Goal: Use online tool/utility: Use online tool/utility

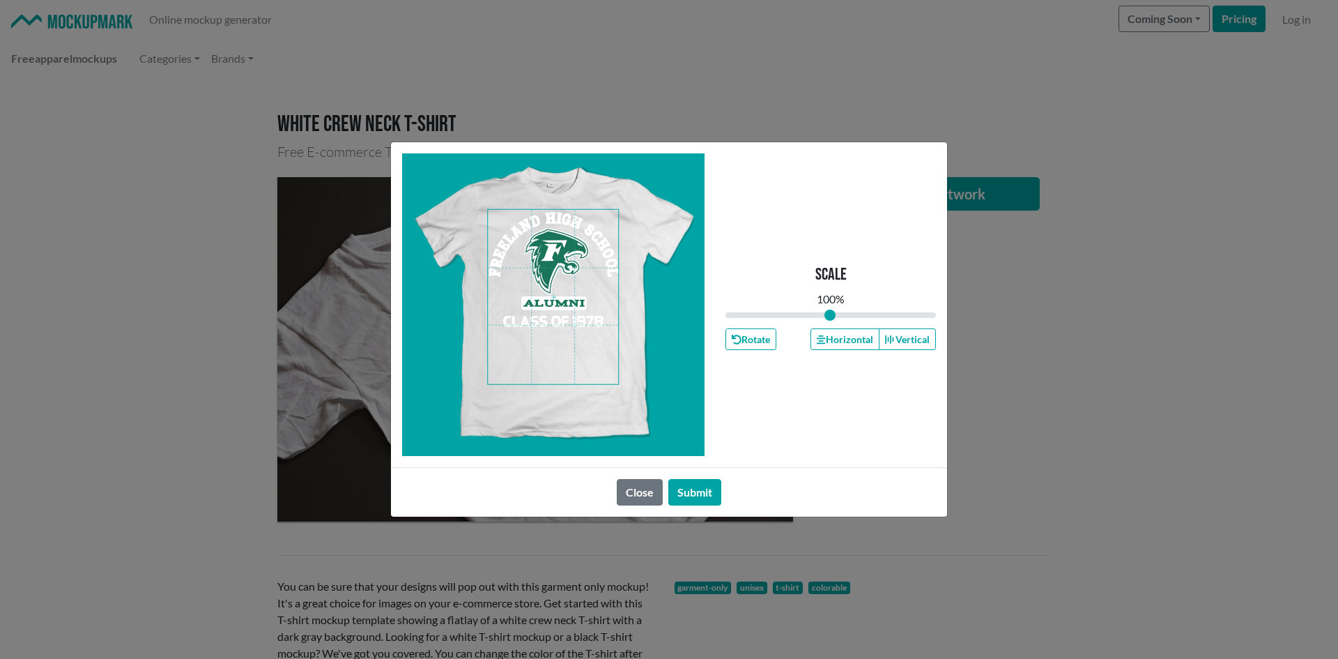
click at [556, 325] on span at bounding box center [553, 297] width 130 height 174
click at [860, 344] on button "Horizontal" at bounding box center [844, 339] width 68 height 22
click at [859, 342] on button "Horizontal" at bounding box center [844, 339] width 68 height 22
click at [858, 341] on button "Horizontal" at bounding box center [844, 339] width 68 height 22
click at [858, 340] on button "Horizontal" at bounding box center [844, 339] width 68 height 22
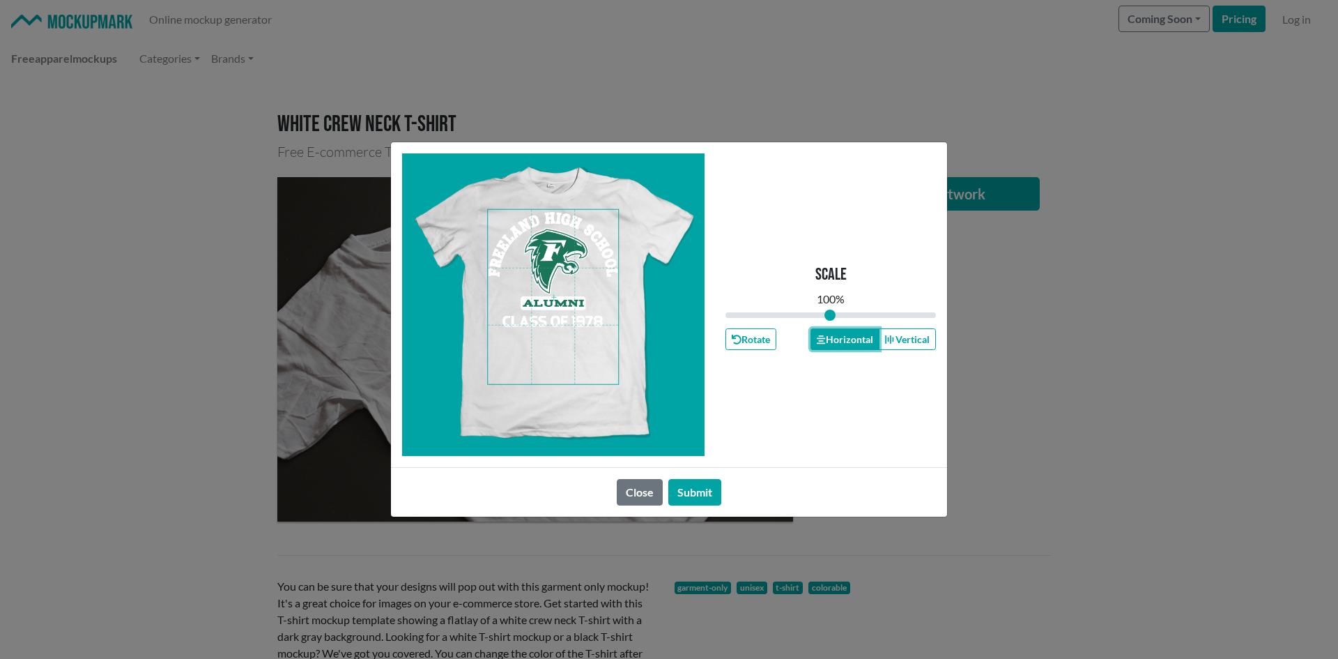
click at [858, 340] on button "Horizontal" at bounding box center [844, 339] width 68 height 22
click at [858, 339] on button "Horizontal" at bounding box center [844, 339] width 68 height 22
click at [860, 335] on button "Horizontal" at bounding box center [844, 339] width 68 height 22
click at [861, 335] on button "Horizontal" at bounding box center [844, 339] width 68 height 22
click at [861, 332] on button "Horizontal" at bounding box center [844, 339] width 68 height 22
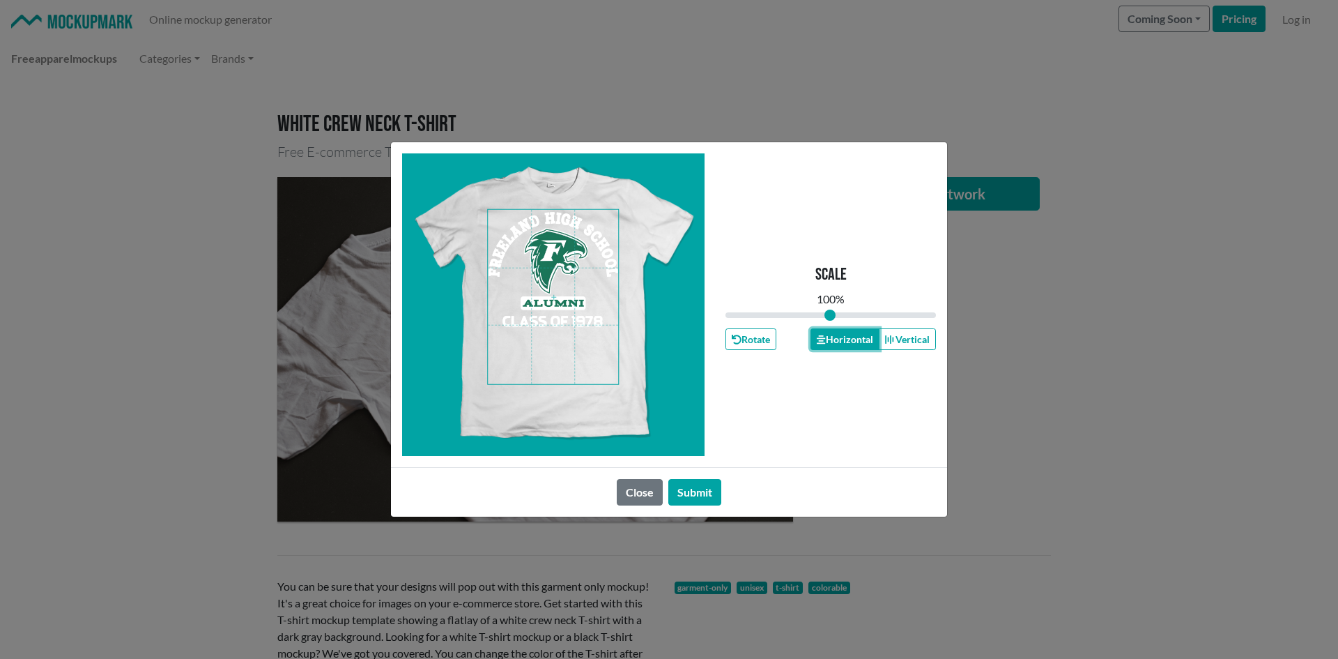
click at [861, 332] on button "Horizontal" at bounding box center [844, 339] width 68 height 22
click at [861, 337] on button "Horizontal" at bounding box center [844, 339] width 68 height 22
click at [706, 486] on button "Submit" at bounding box center [694, 492] width 53 height 26
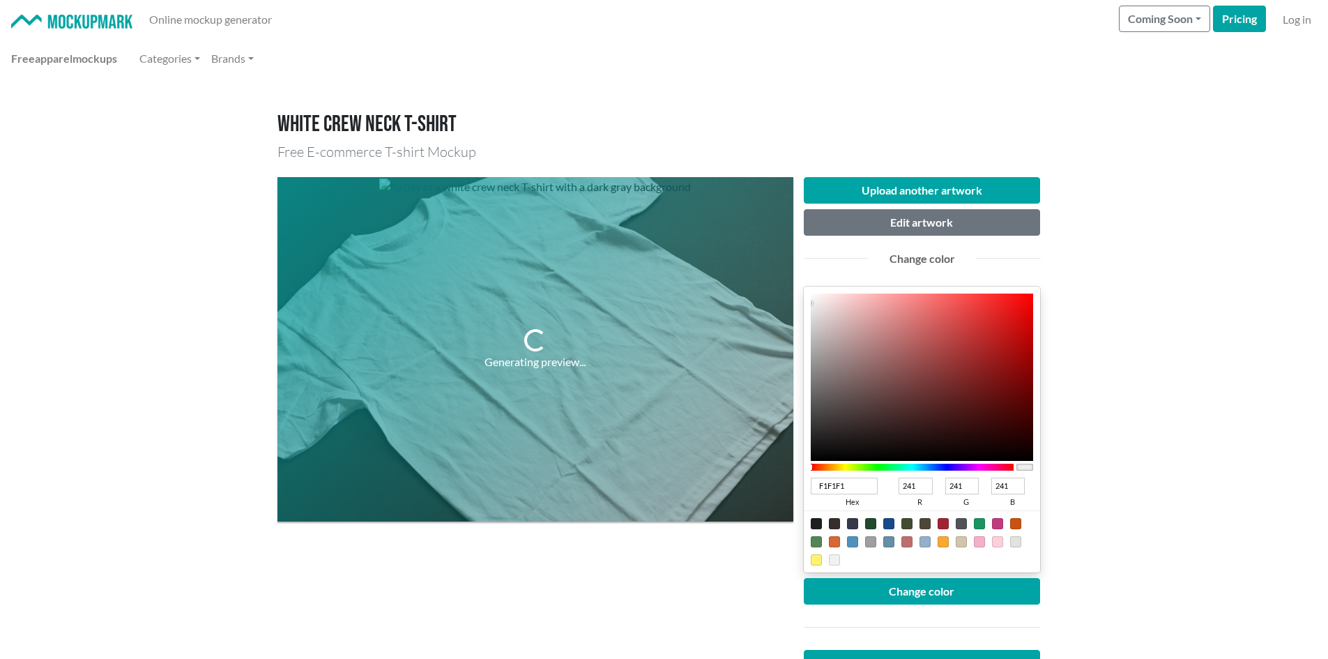
click at [848, 486] on input "F1F1F1" at bounding box center [844, 485] width 68 height 17
type input "F1F"
type input "255"
type input "17"
type input "255"
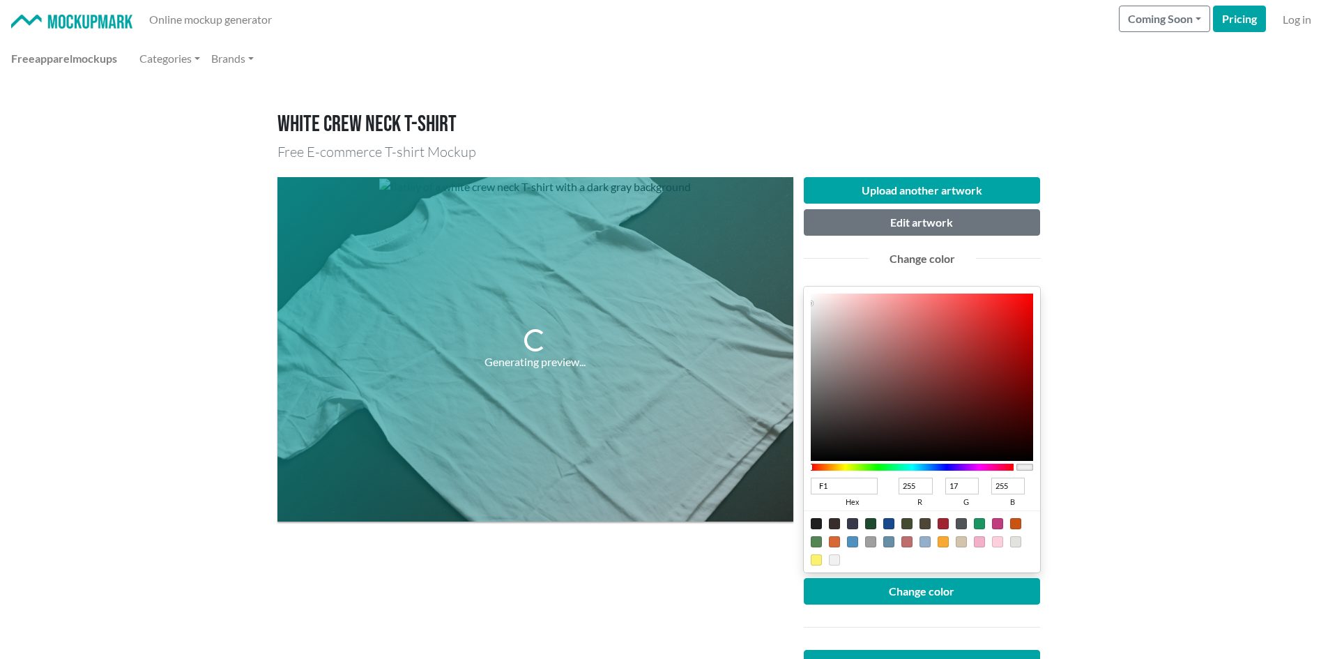
type input "F"
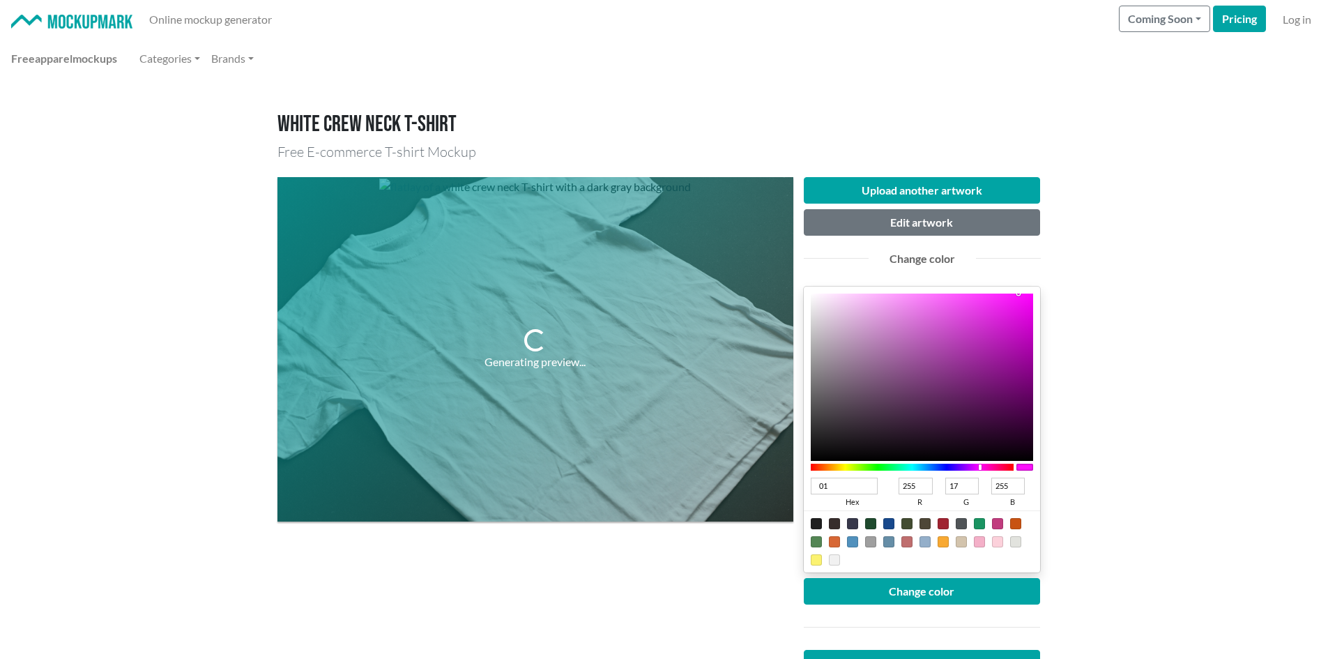
type input "016"
type input "0"
type input "102"
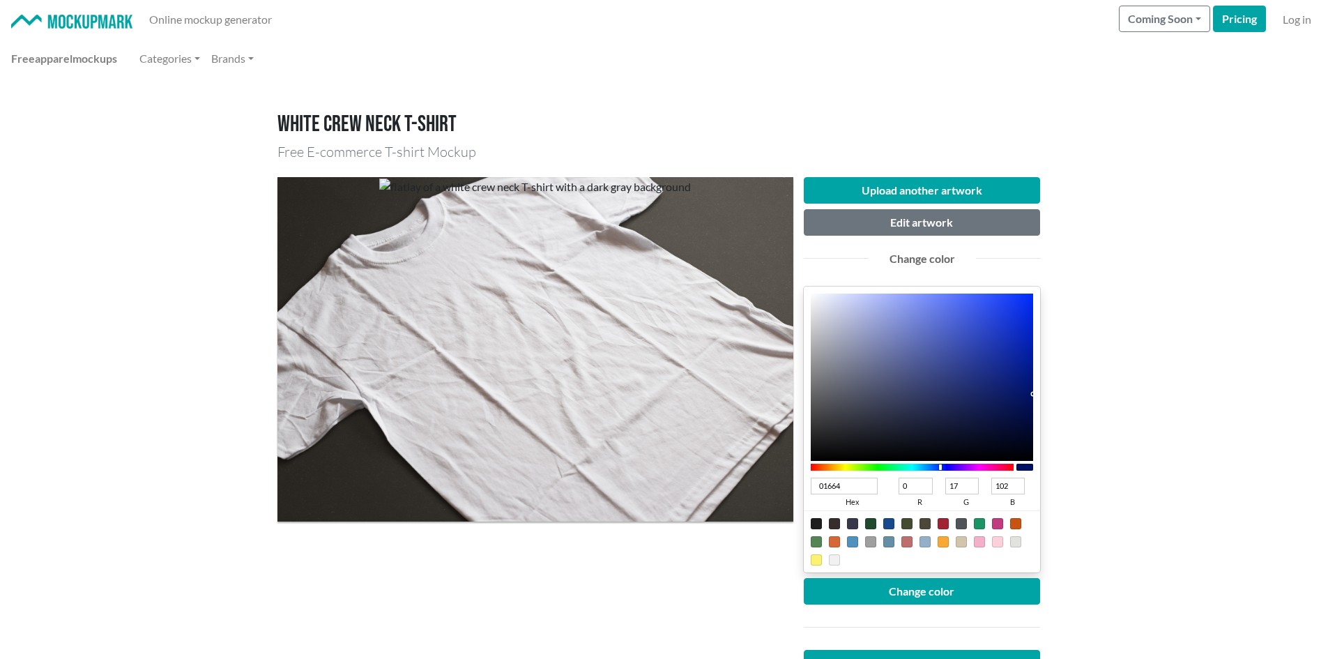
type input "016646"
type input "1"
type input "102"
type input "70"
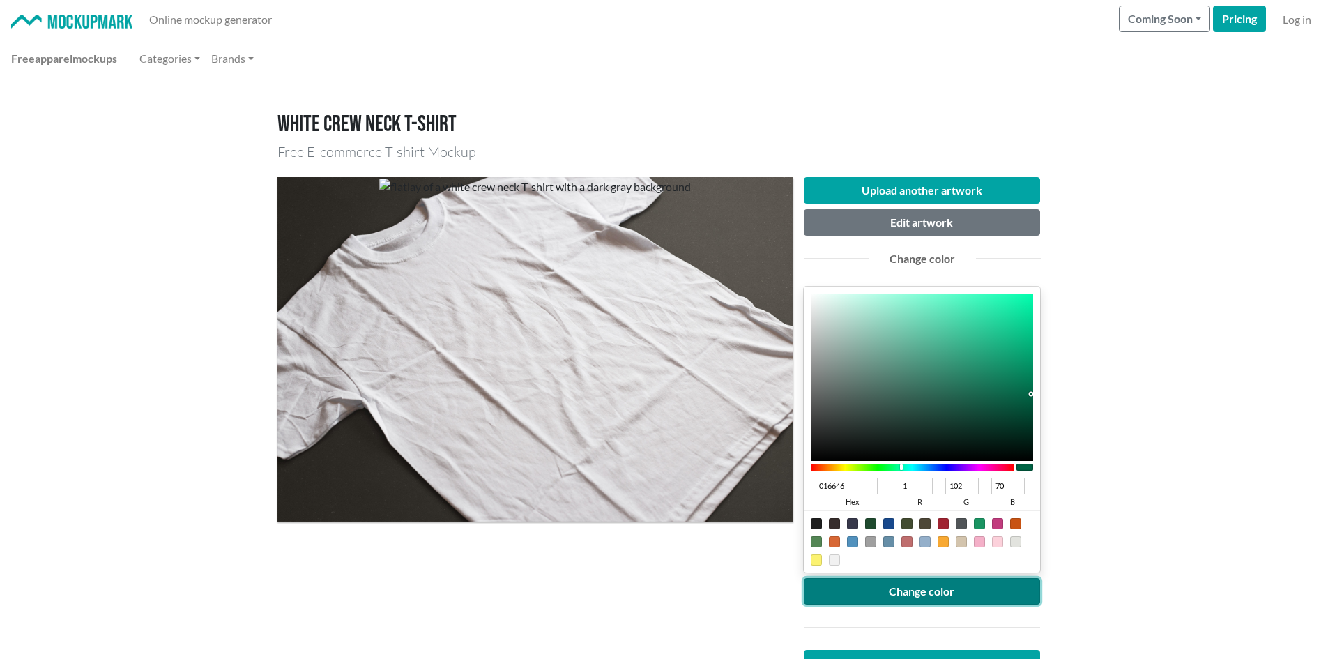
type input "016646"
click at [937, 589] on button "Change color" at bounding box center [921, 591] width 237 height 26
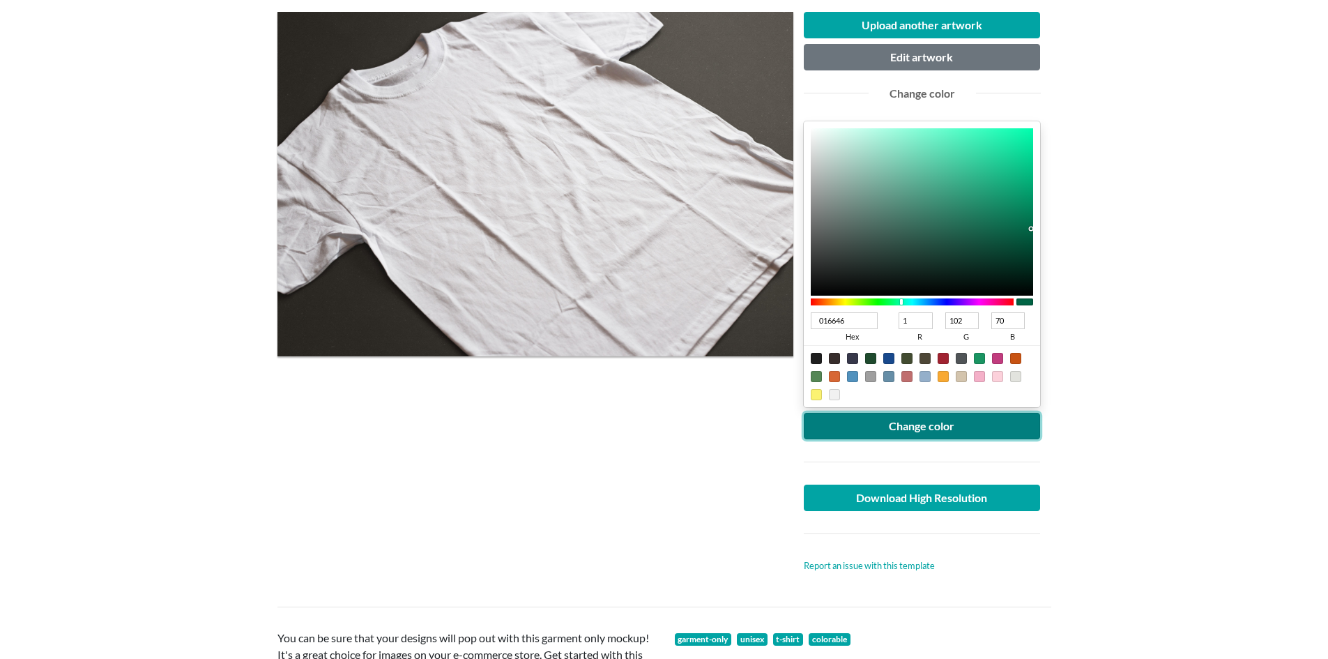
scroll to position [186, 0]
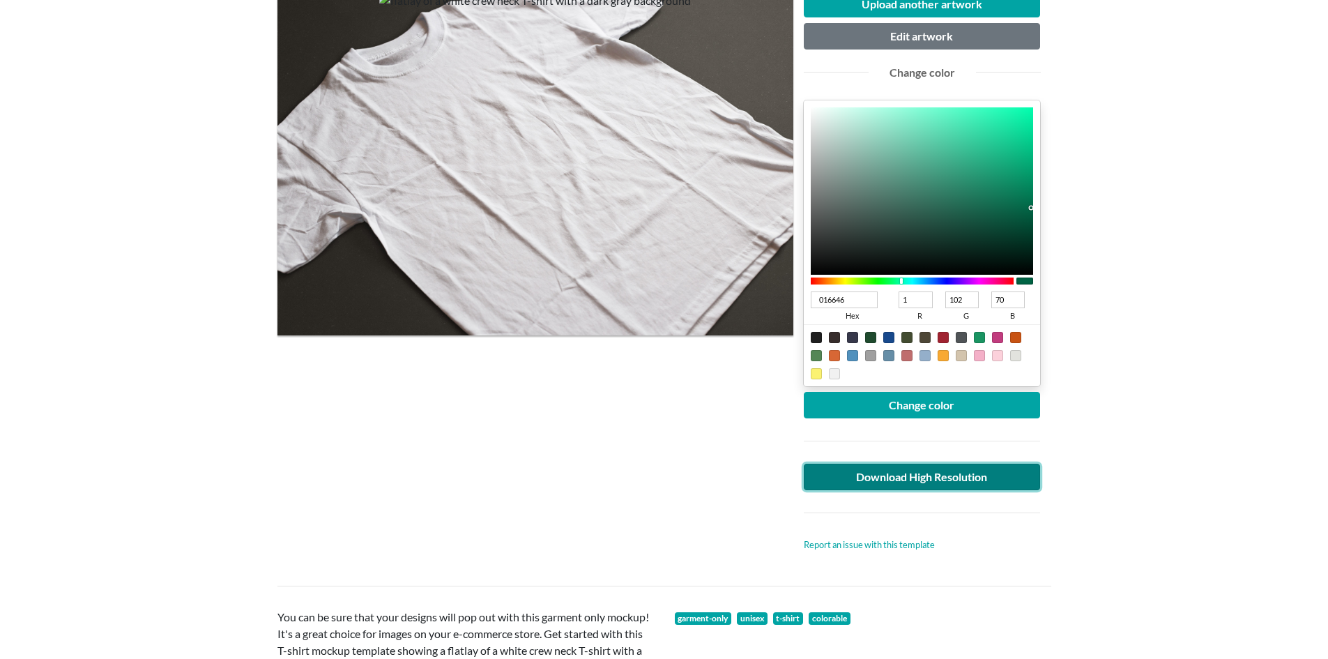
click at [913, 469] on link "Download High Resolution" at bounding box center [921, 476] width 237 height 26
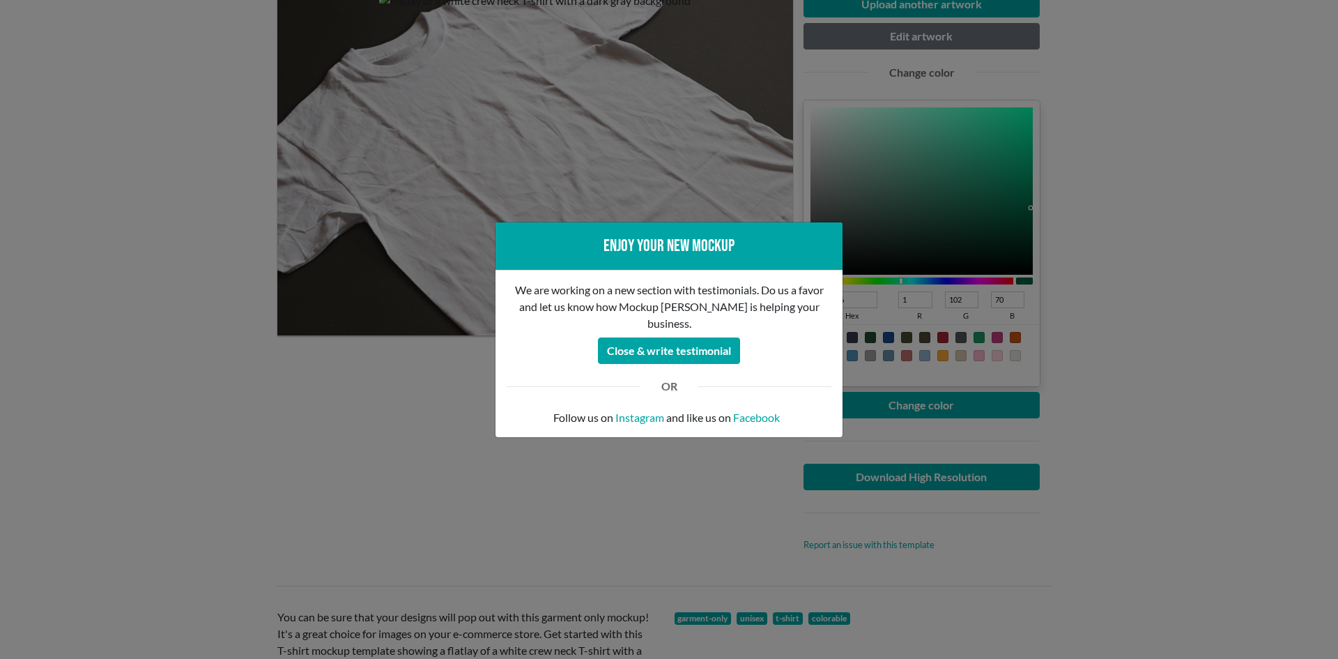
click at [305, 481] on div "Enjoy your new mockup We are working on a new section with testimonials. Do us …" at bounding box center [669, 329] width 1338 height 659
